Goal: Navigation & Orientation: Understand site structure

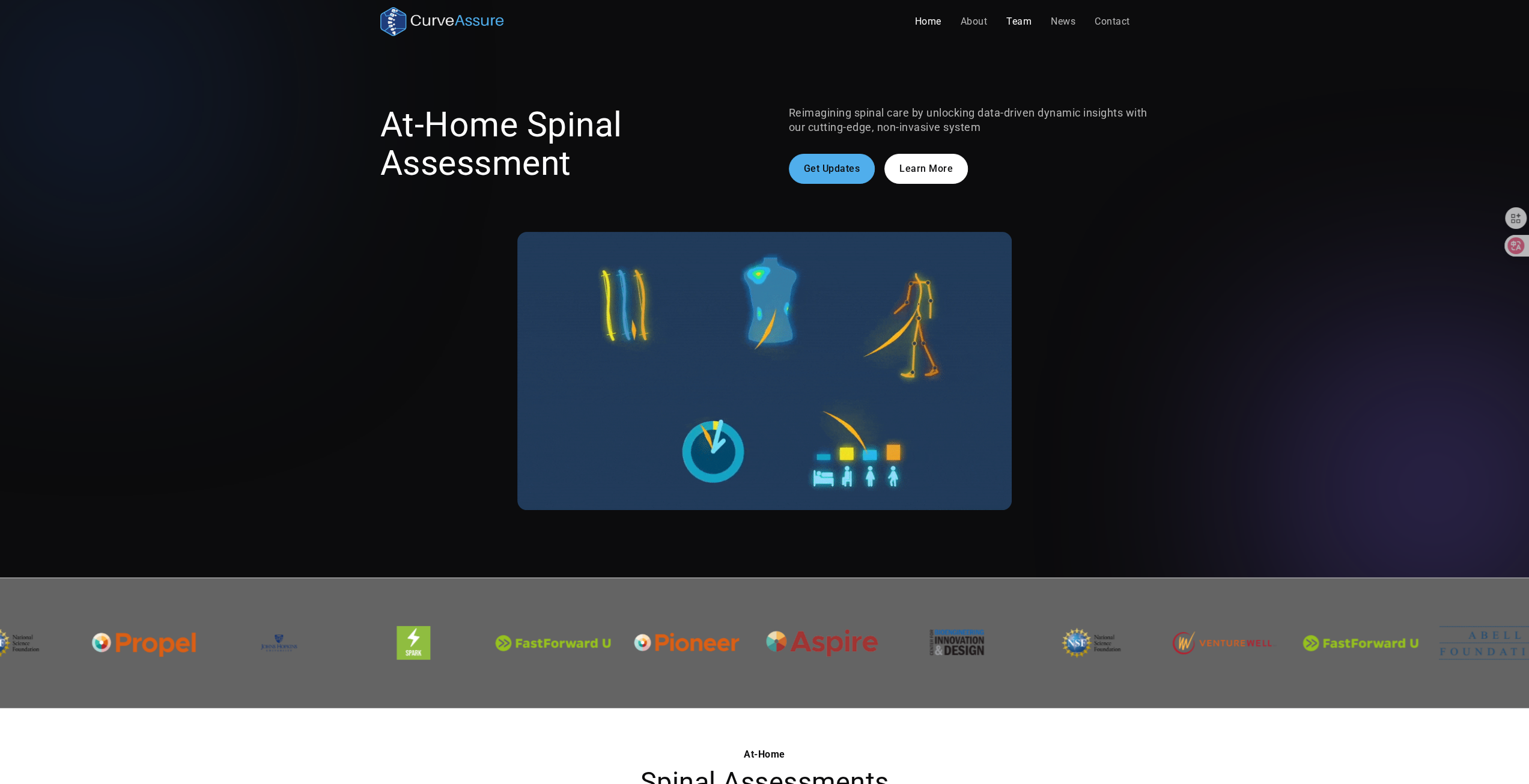
click at [1017, 20] on link "Team" at bounding box center [1019, 22] width 45 height 24
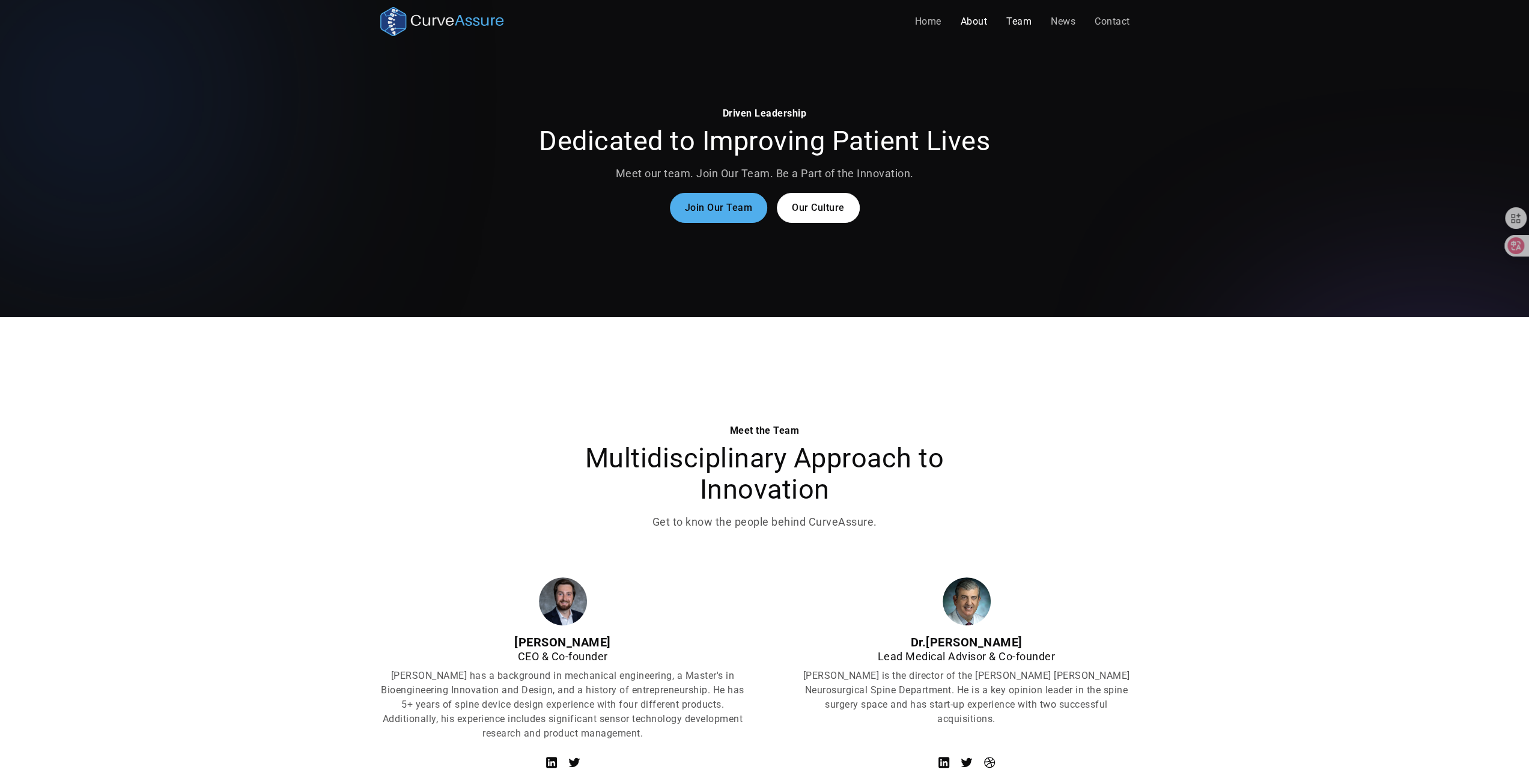
click at [977, 19] on link "About" at bounding box center [974, 22] width 46 height 24
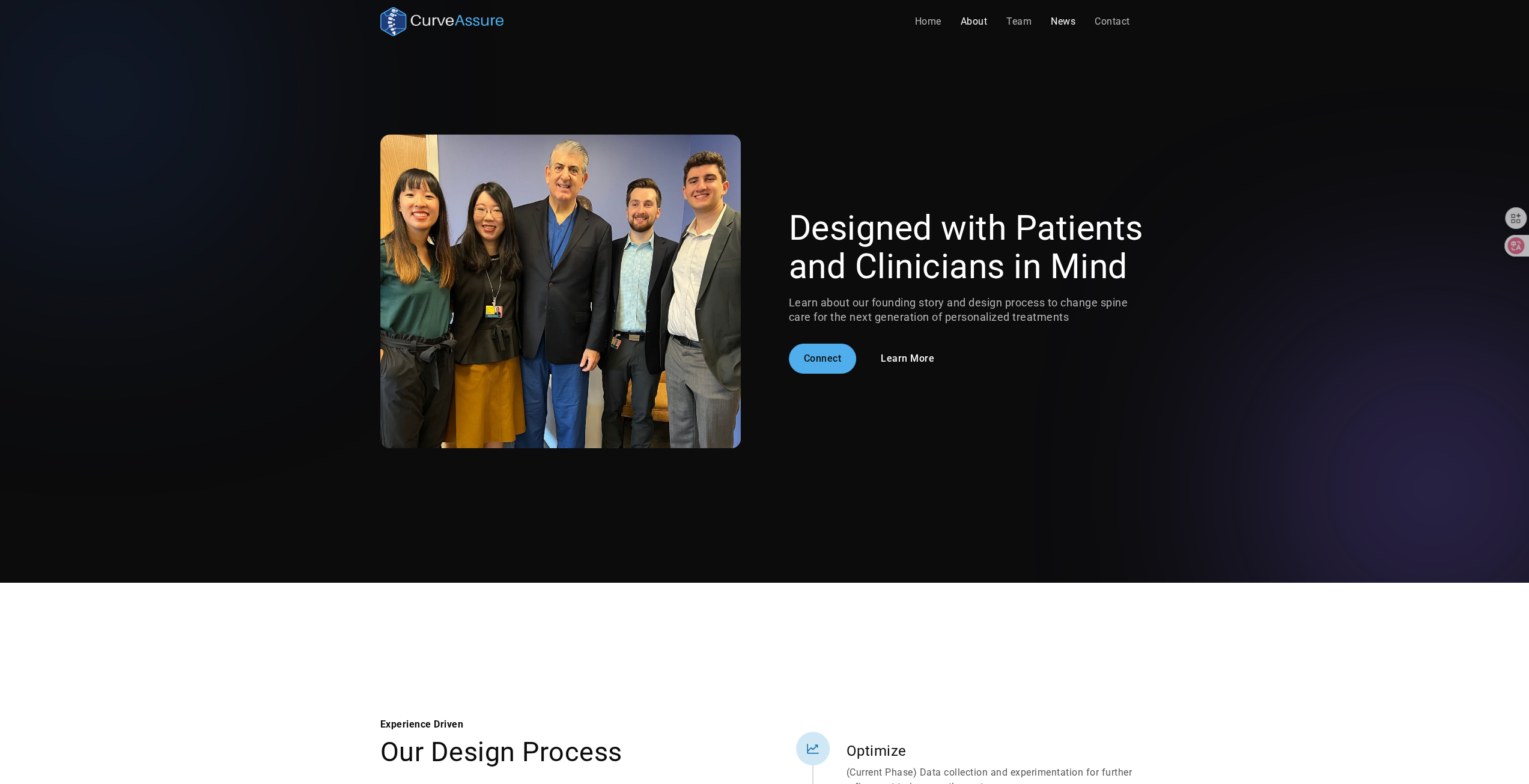
click at [1055, 24] on link "News" at bounding box center [1063, 22] width 44 height 24
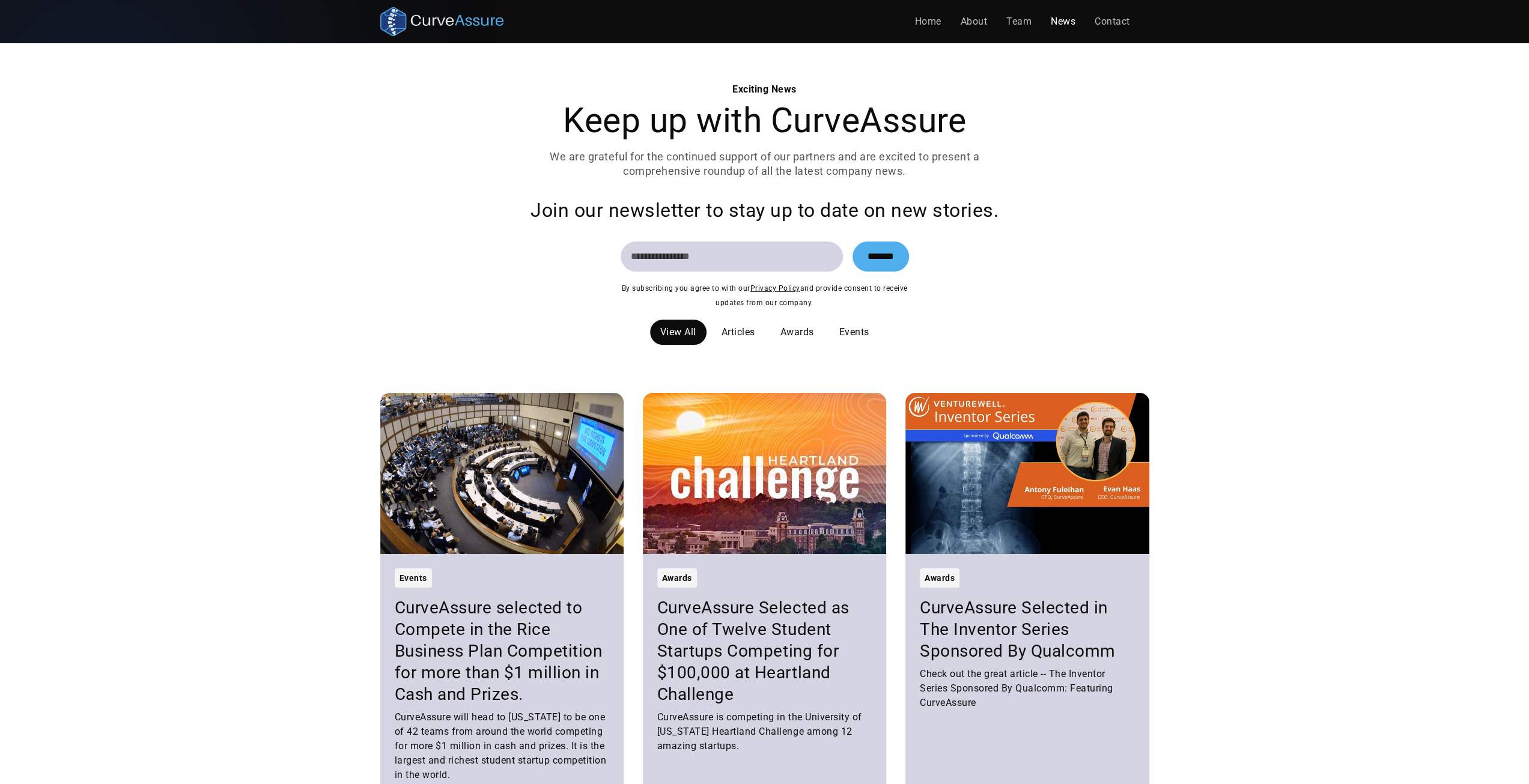
click at [1111, 26] on link "Contact" at bounding box center [1112, 22] width 55 height 24
